Goal: Find specific page/section: Find specific page/section

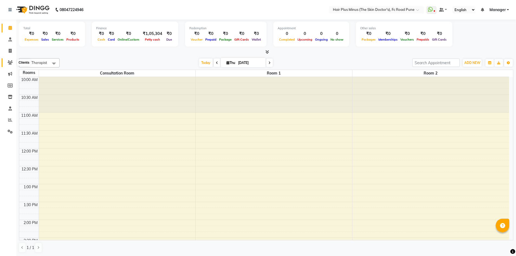
click at [10, 63] on icon at bounding box center [10, 62] width 5 height 4
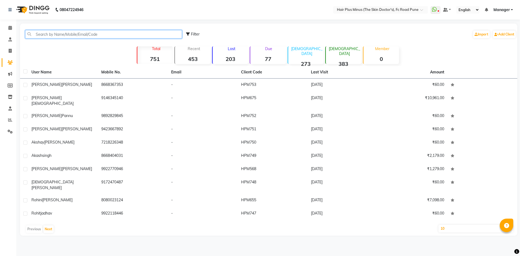
click at [63, 38] on input "text" at bounding box center [103, 34] width 157 height 8
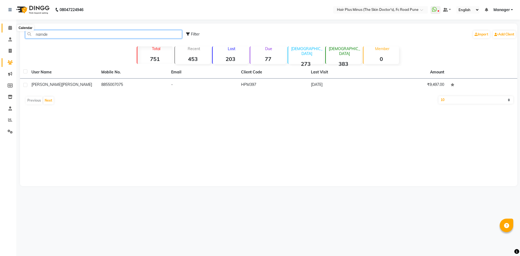
type input "namde"
click at [11, 28] on icon at bounding box center [10, 28] width 4 height 4
